Goal: Transaction & Acquisition: Obtain resource

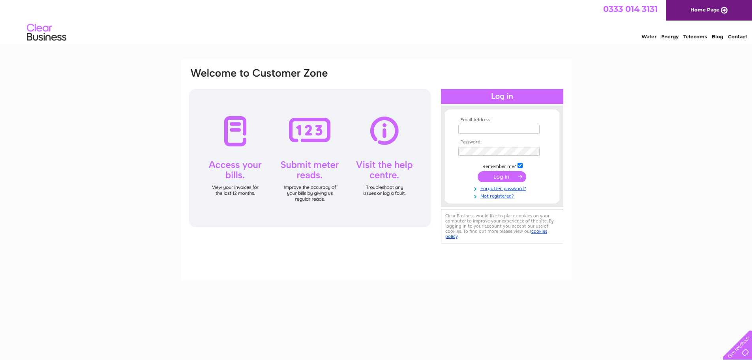
type input "[EMAIL_ADDRESS][DOMAIN_NAME]"
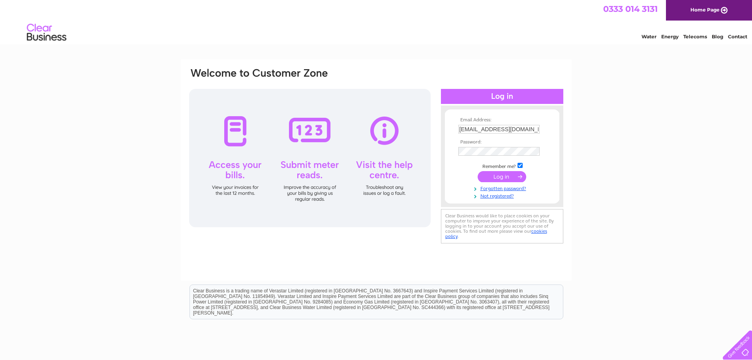
click at [495, 177] on input "submit" at bounding box center [502, 176] width 49 height 11
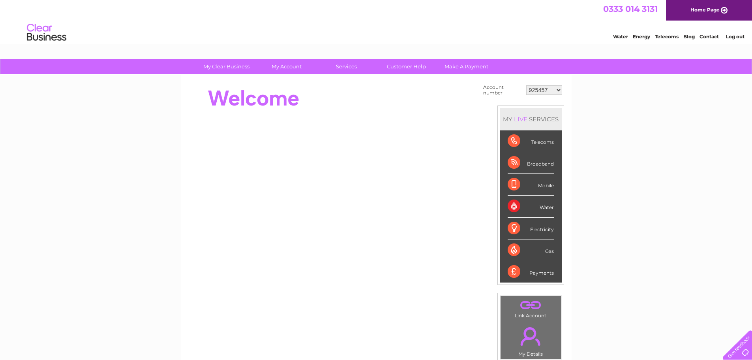
click at [557, 90] on select "925457 1085821 1100026 1129225 1133979 1148922 1151331 30266220 30273880 303111…" at bounding box center [544, 89] width 36 height 9
select select "1151331"
click at [526, 85] on select "925457 1085821 1100026 1129225 1133979 1148922 1151331 30266220 30273880 303111…" at bounding box center [544, 89] width 36 height 9
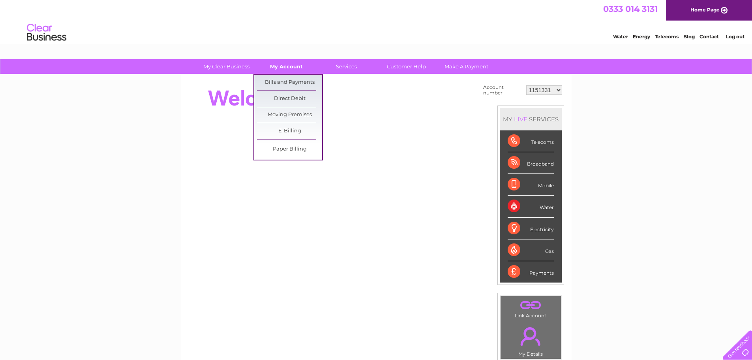
click at [277, 66] on link "My Account" at bounding box center [286, 66] width 65 height 15
click at [293, 82] on link "Bills and Payments" at bounding box center [289, 83] width 65 height 16
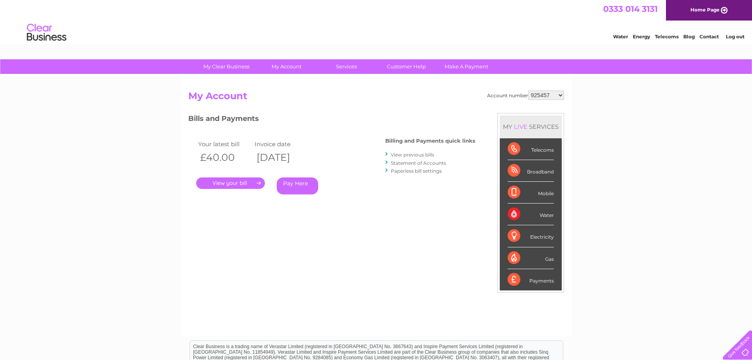
click at [558, 95] on select "925457 1085821 1100026 1129225 1133979 1148922 1151331 30266220 30273880 303111…" at bounding box center [546, 94] width 36 height 9
select select "1151331"
click at [528, 90] on select "925457 1085821 1100026 1129225 1133979 1148922 1151331 30266220 30273880 303111…" at bounding box center [546, 94] width 36 height 9
click at [438, 162] on link "Statement of Accounts" at bounding box center [418, 163] width 55 height 6
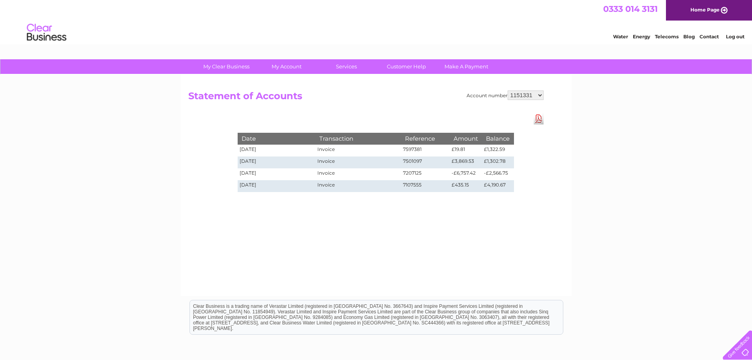
click at [539, 120] on link "Download Pdf" at bounding box center [539, 118] width 10 height 11
